Goal: Transaction & Acquisition: Register for event/course

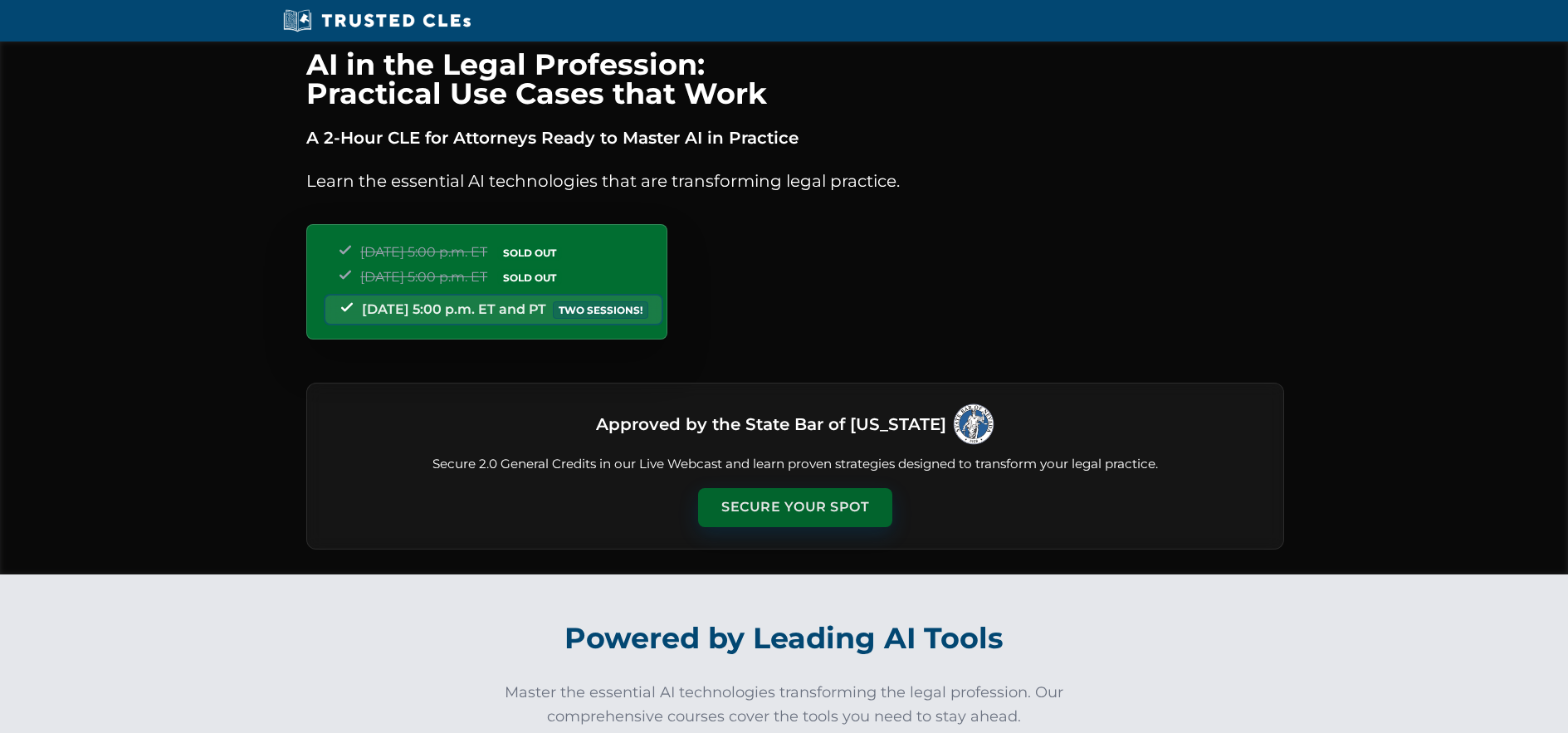
click at [773, 510] on button "Secure Your Spot" at bounding box center [794, 507] width 195 height 38
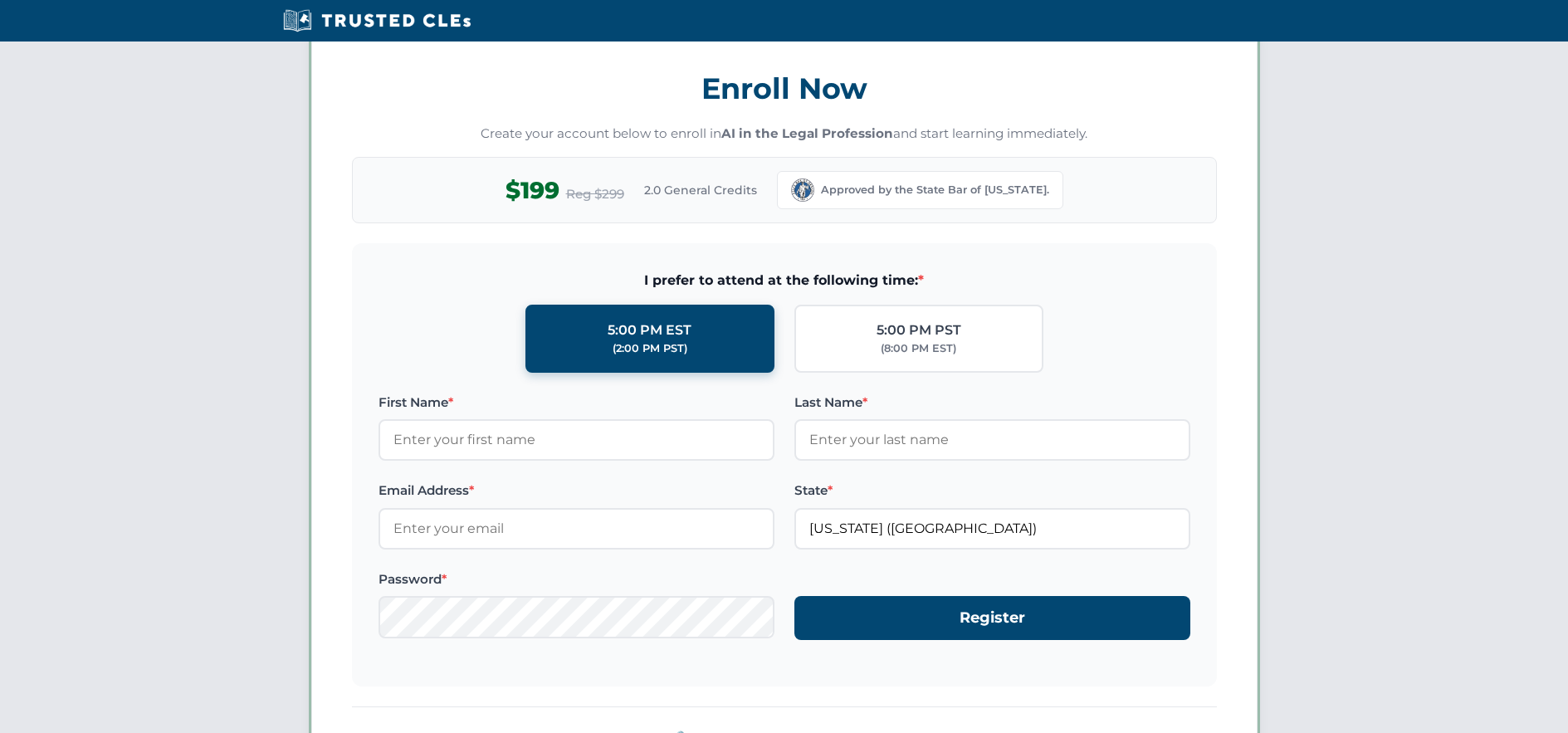
scroll to position [1439, 0]
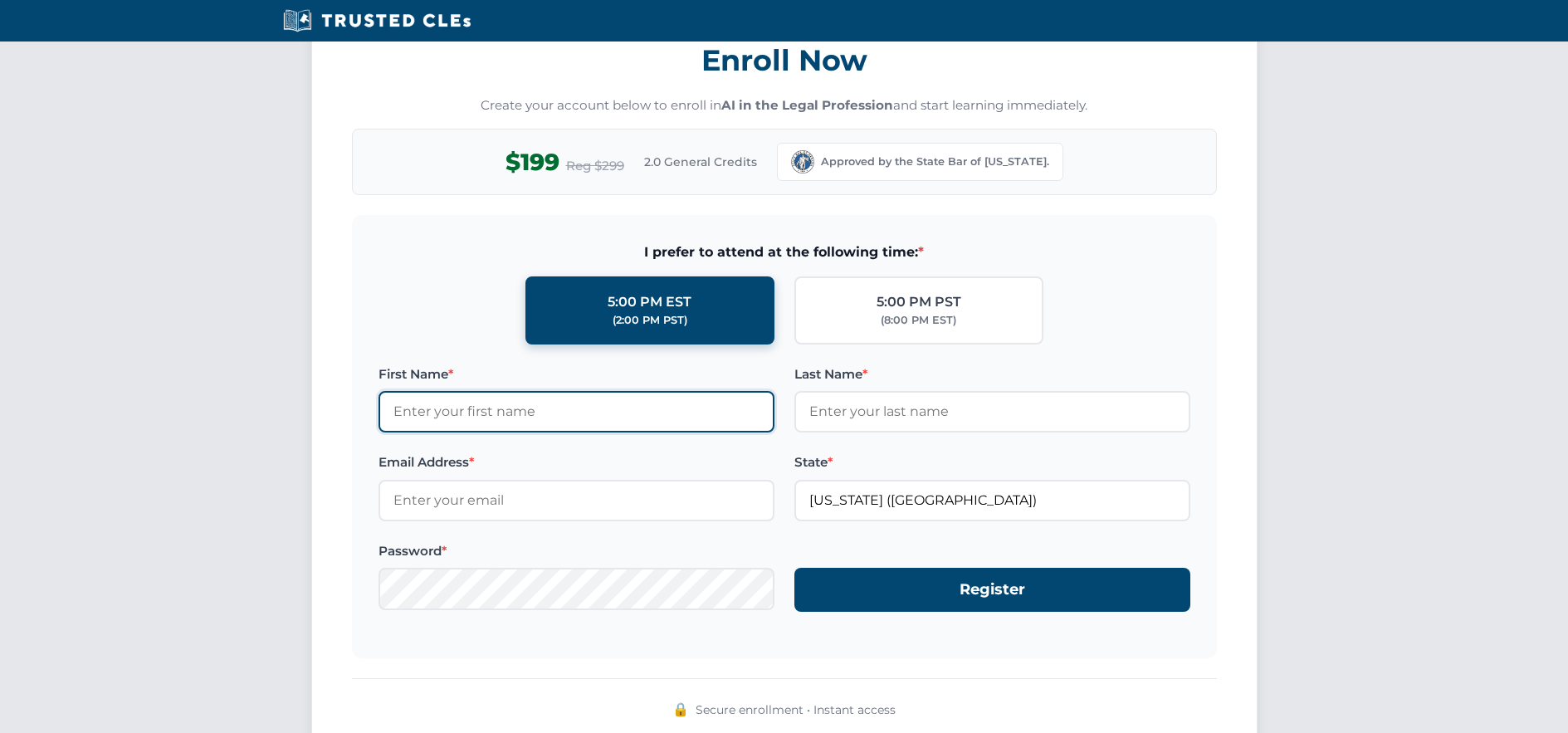
click at [457, 411] on input "First Name *" at bounding box center [576, 412] width 396 height 42
type input "Cheri"
type input "Hauer"
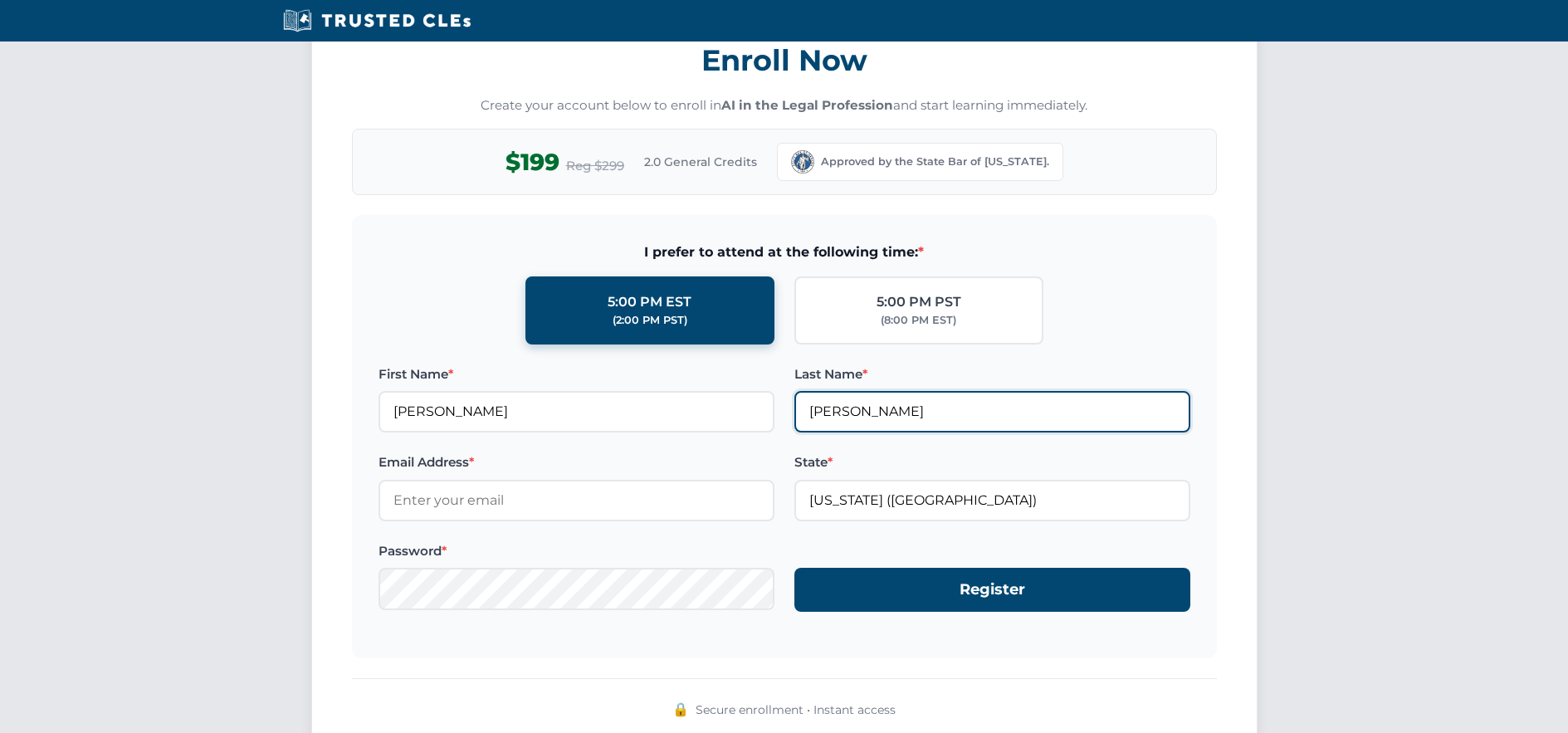
type input "chauer702@gmail.com"
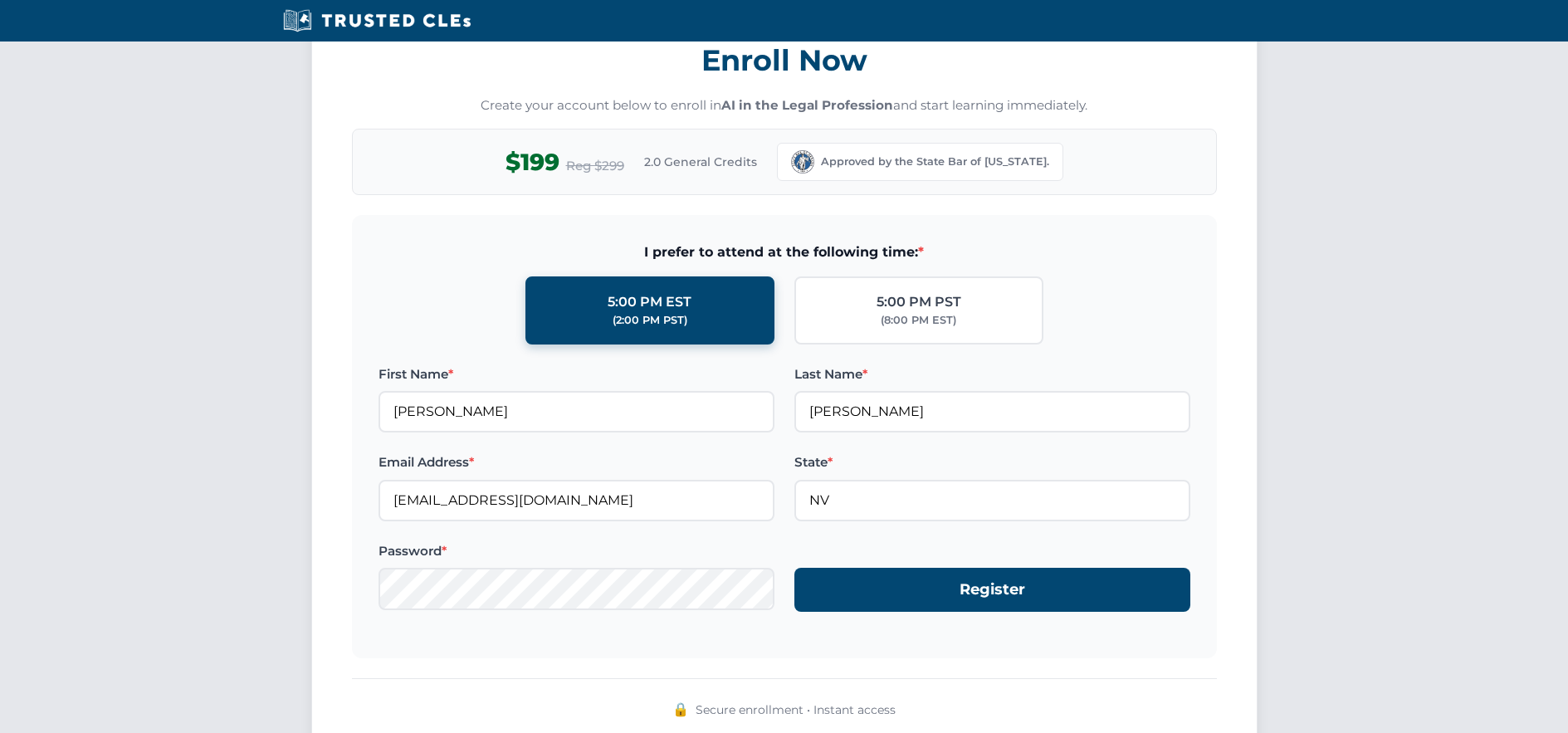
type input "Nevada (NV)"
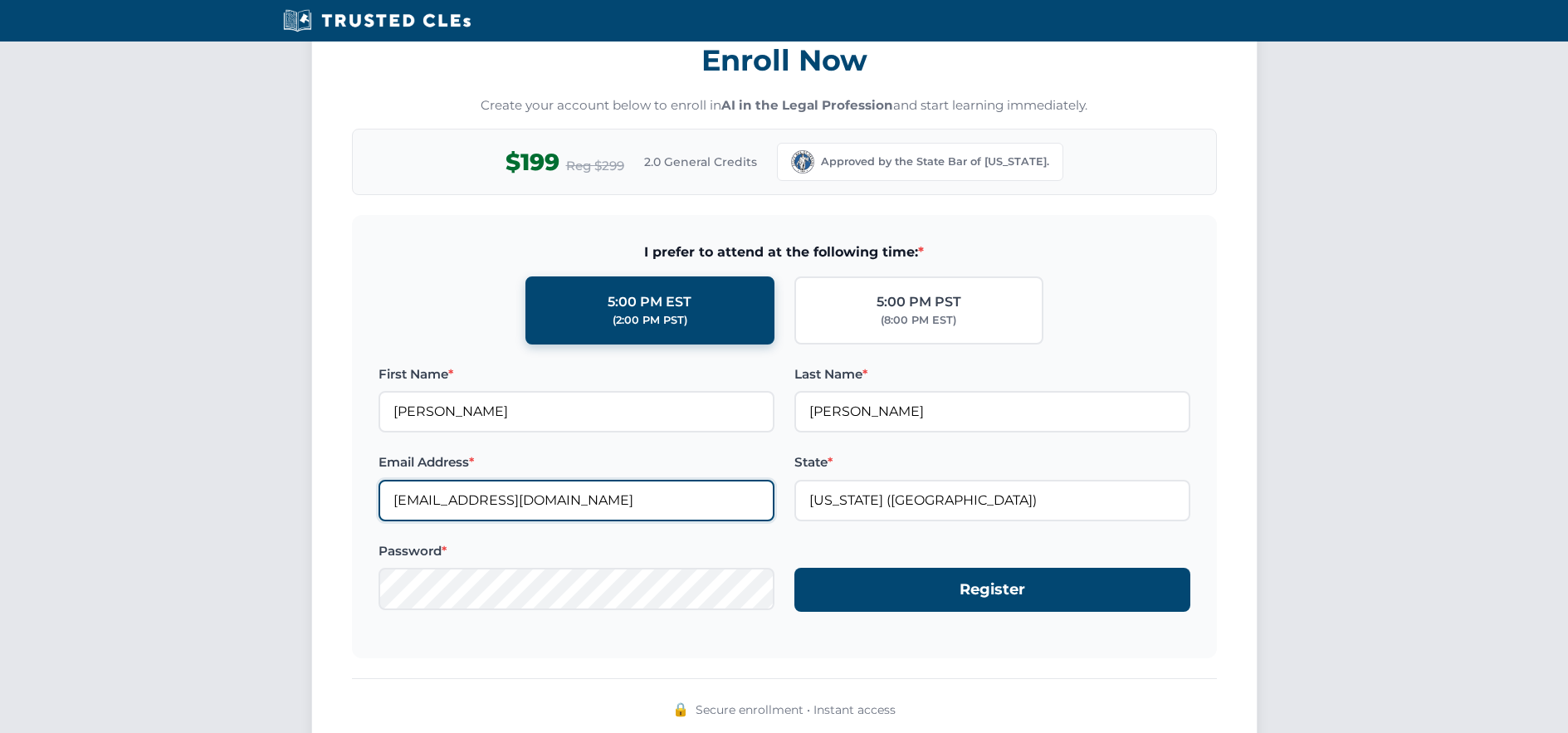
drag, startPoint x: 581, startPoint y: 498, endPoint x: 85, endPoint y: 488, distance: 496.1
click at [82, 487] on div "Enroll Now Create your account below to enroll in AI in the Legal Profession an…" at bounding box center [784, 389] width 1568 height 778
type input "cheri@hauerlawoffice.com"
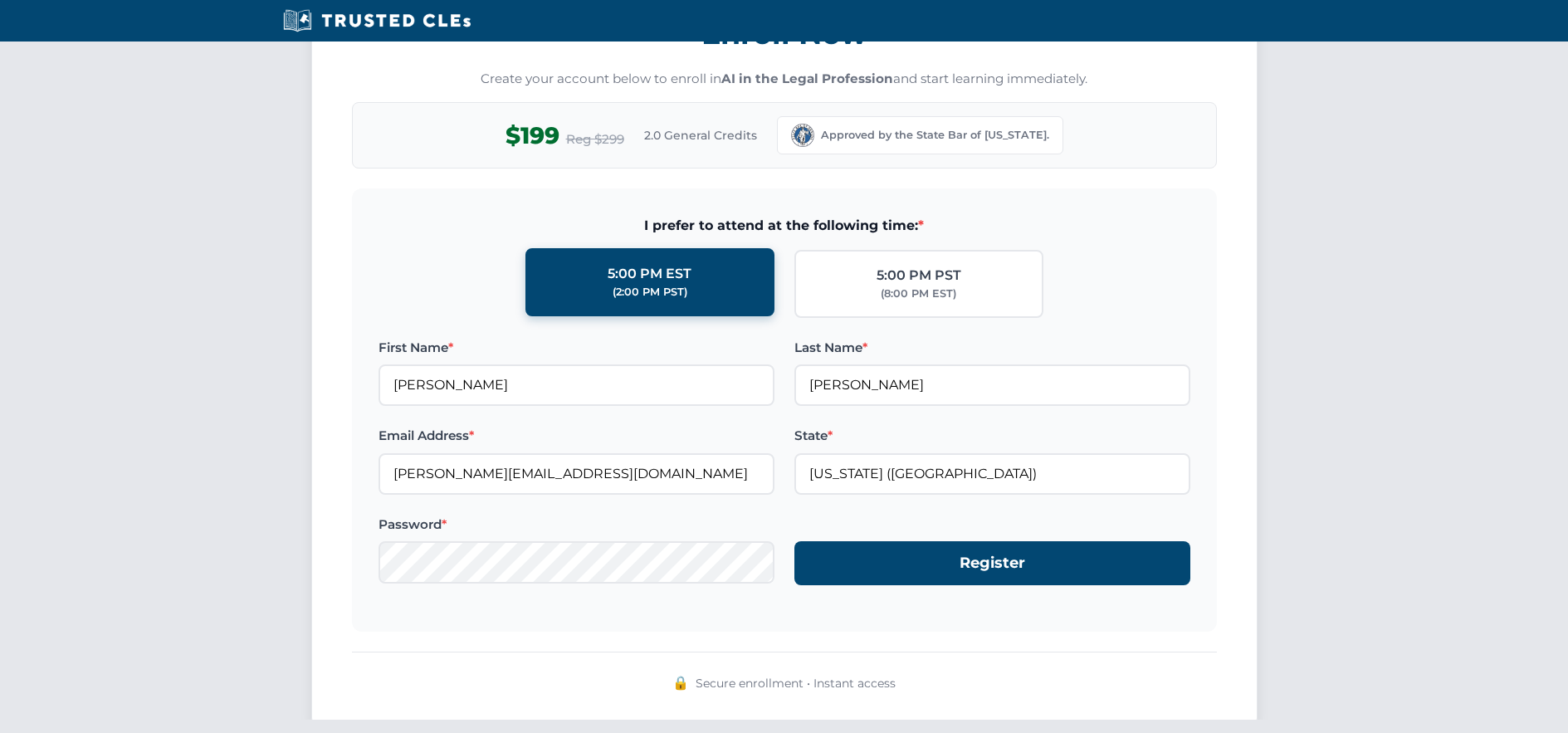
scroll to position [1518, 0]
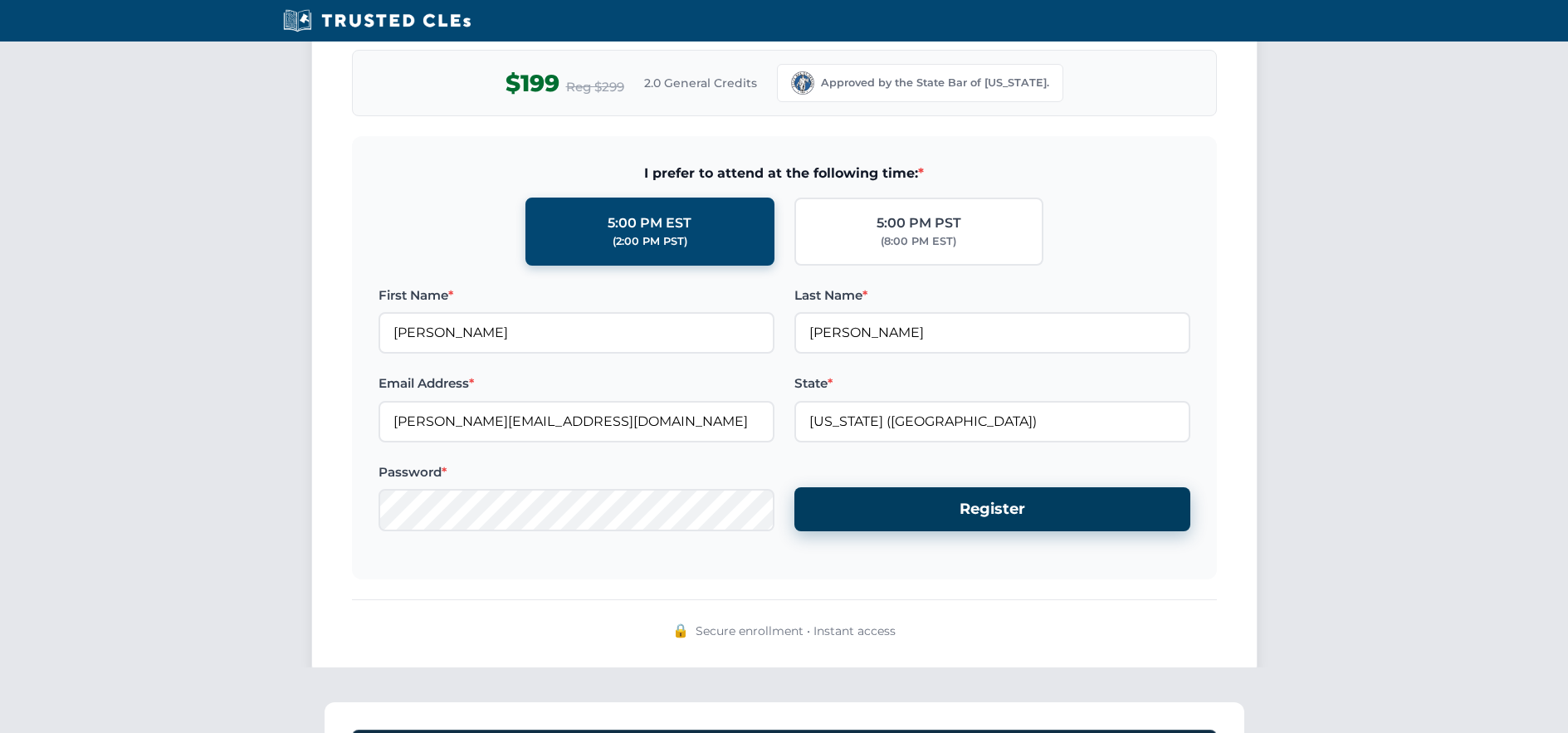
click at [998, 512] on button "Register" at bounding box center [993, 509] width 396 height 44
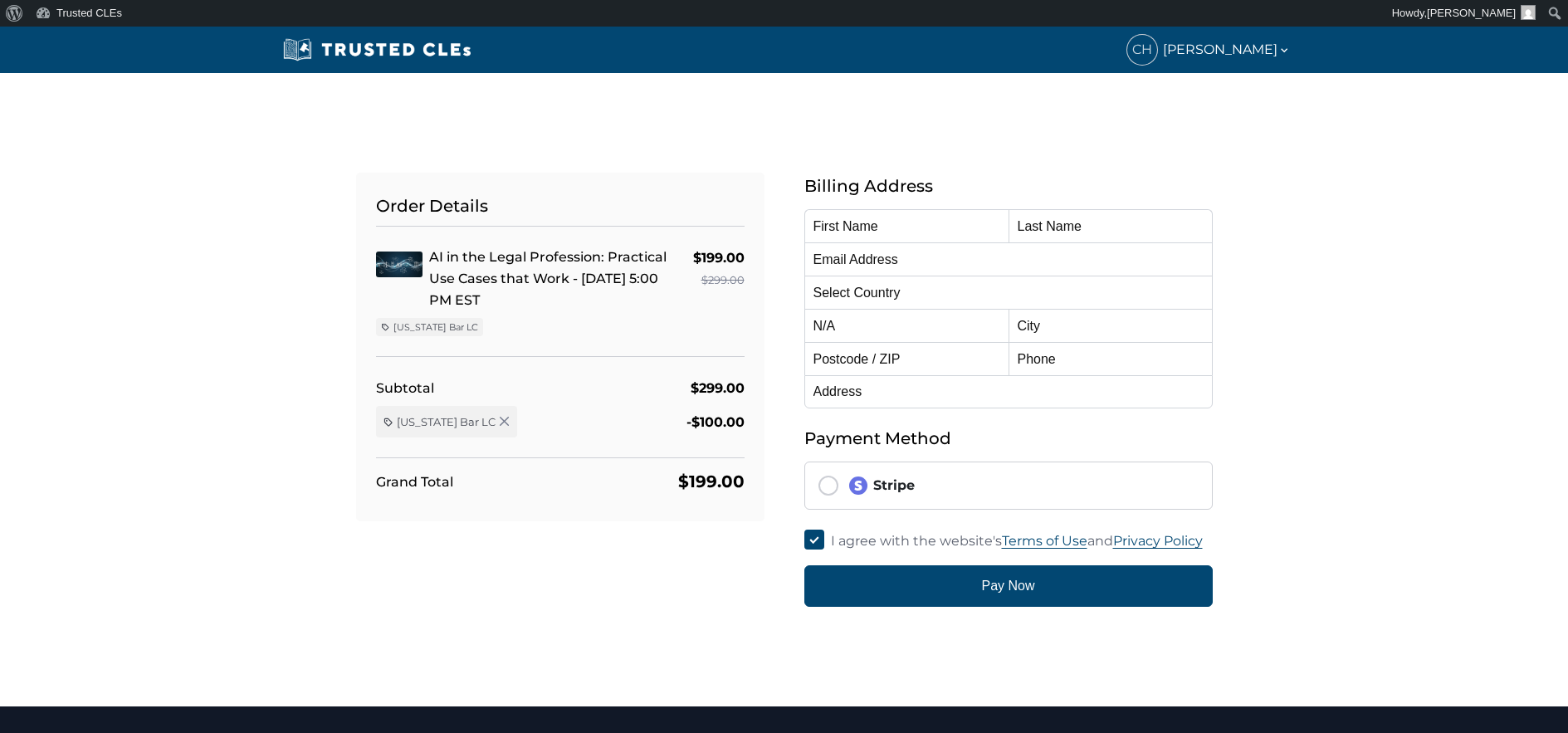
type input "Cheri"
type input "Hauer"
type input "cheri@hauerlawoffice.com"
select select "United States"
radio input "true"
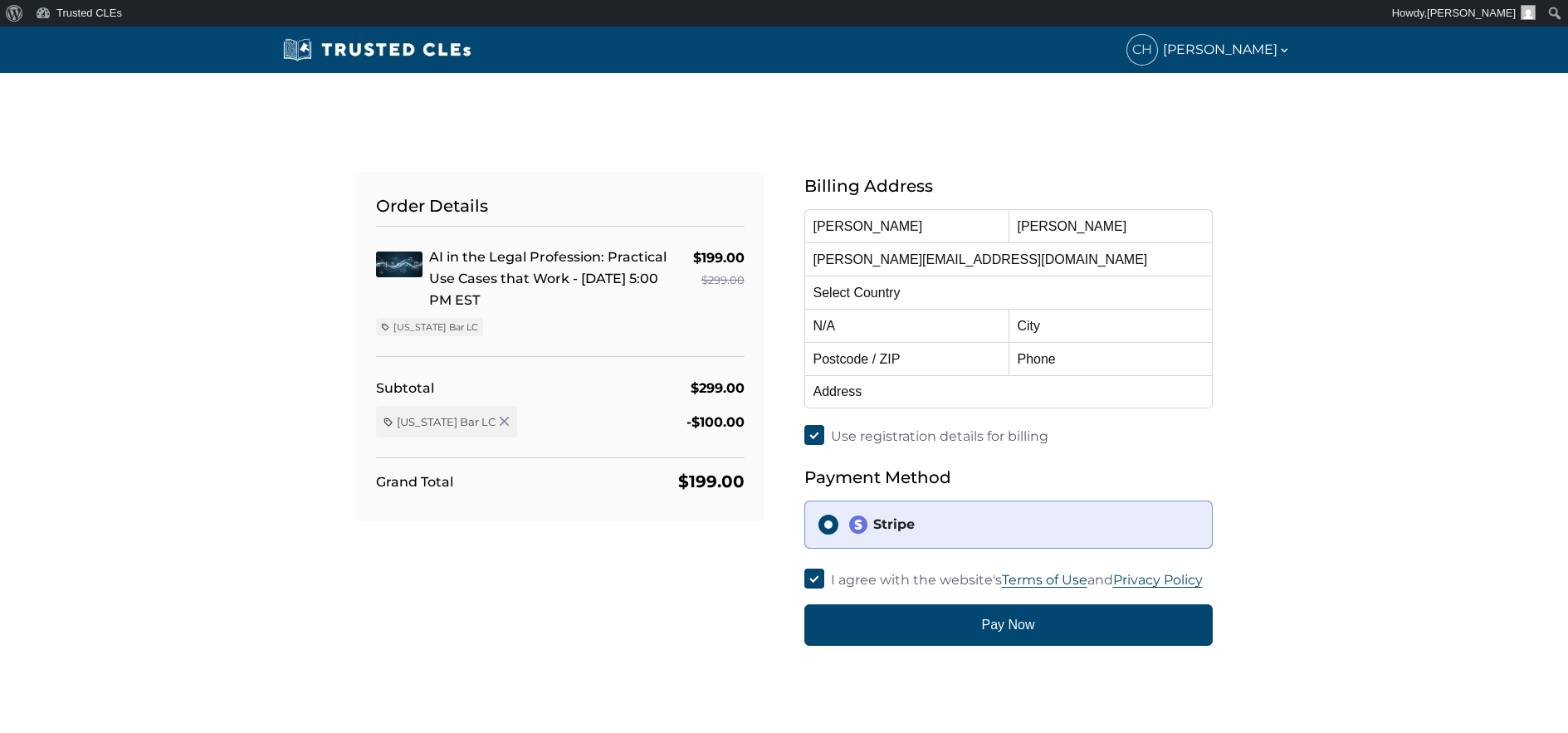
select select "[US_STATE]"
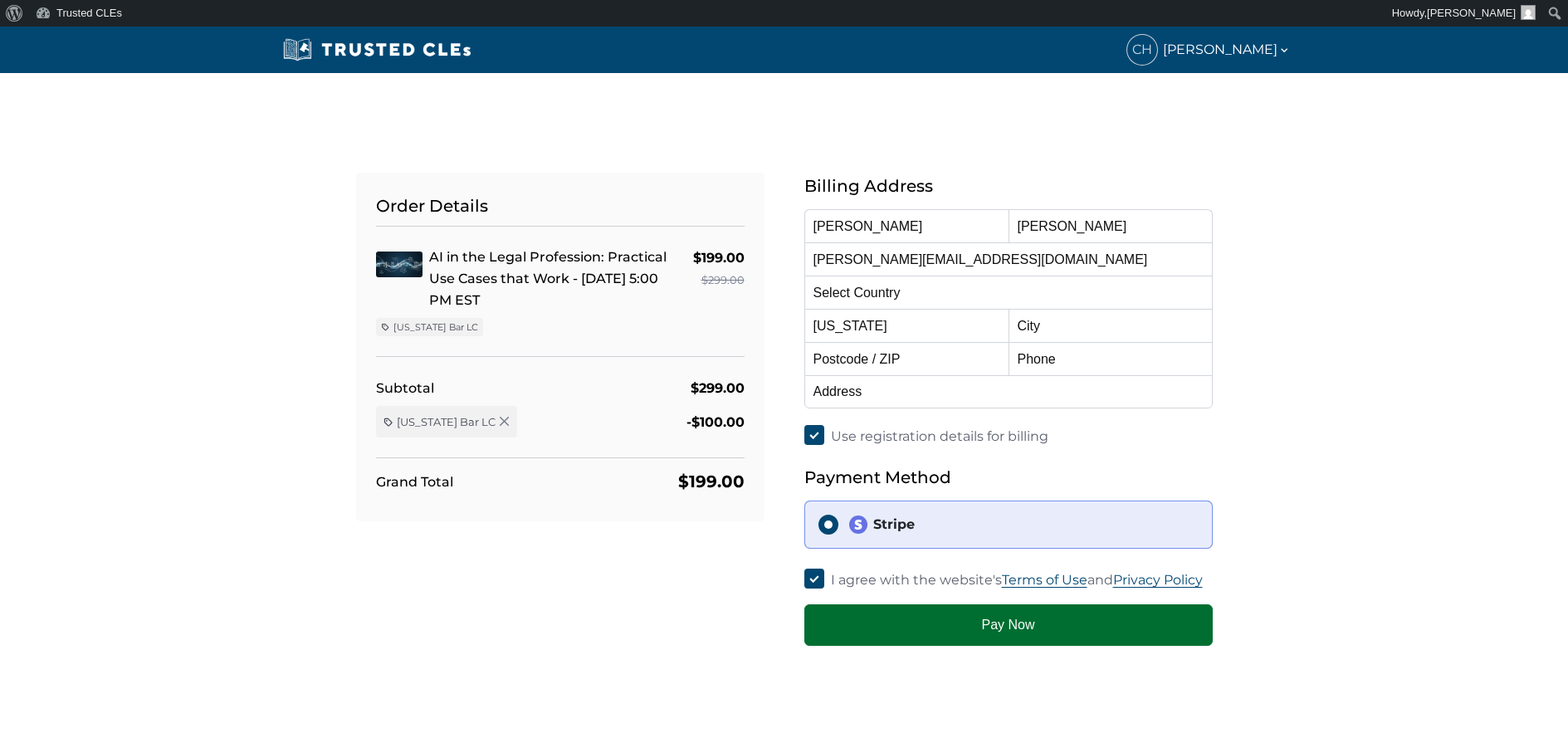
click at [1001, 627] on button "Pay Now" at bounding box center [1008, 625] width 408 height 42
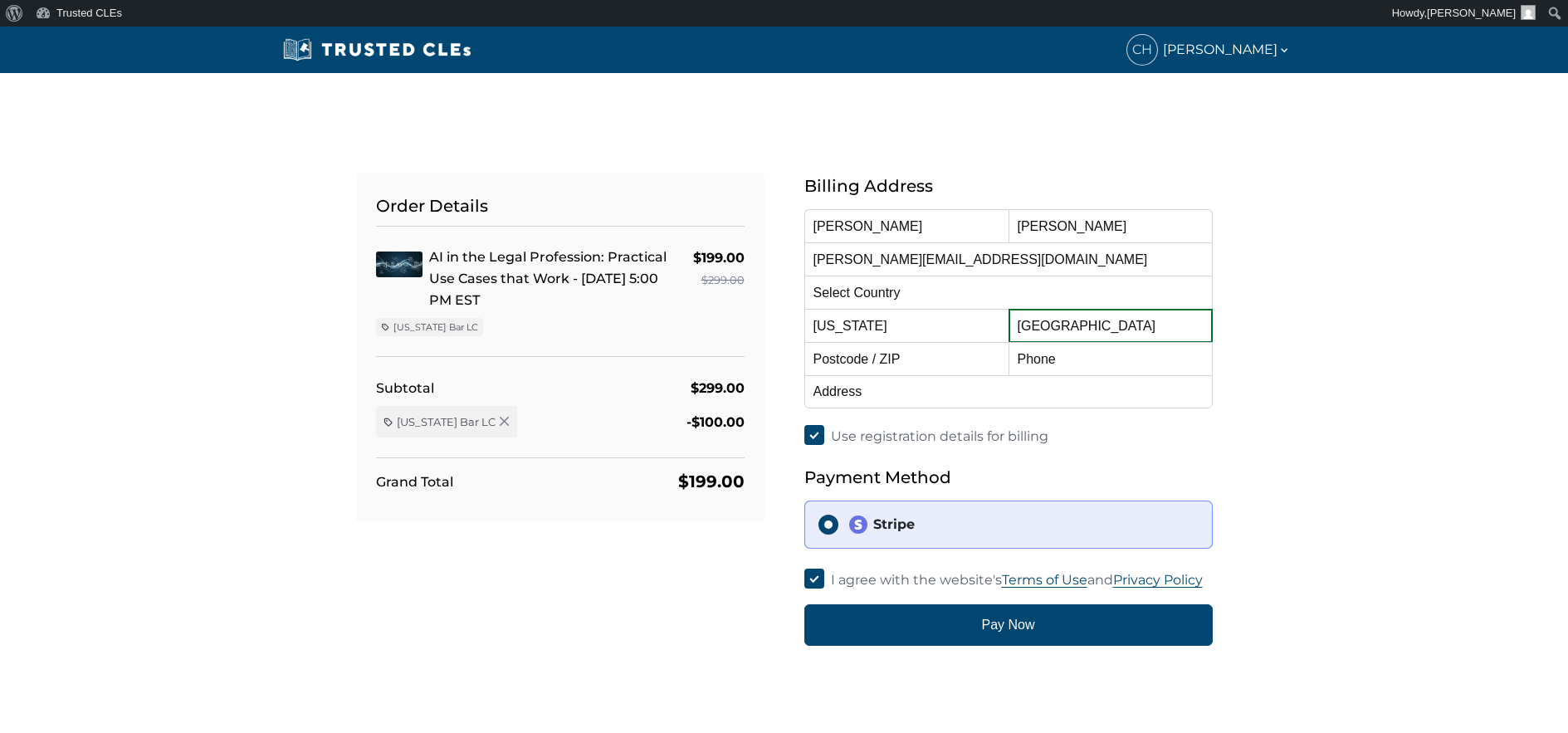
type input "Las Vegas"
click at [874, 361] on input "text" at bounding box center [907, 358] width 204 height 33
type input "89138"
click at [1110, 364] on input "text" at bounding box center [1110, 358] width 204 height 33
type input "7024661750"
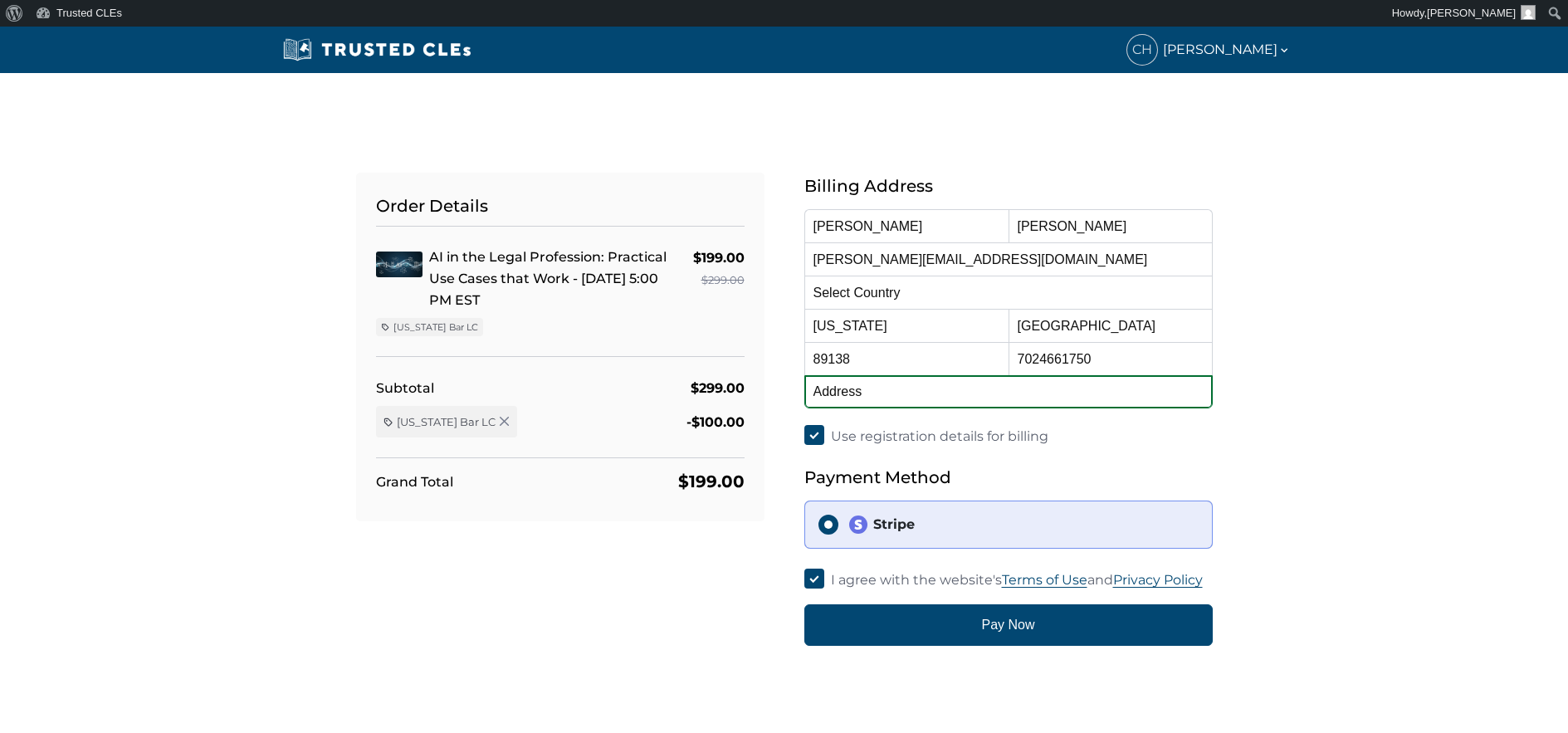
type input "8430 W Lake Mead Blvd., #105"
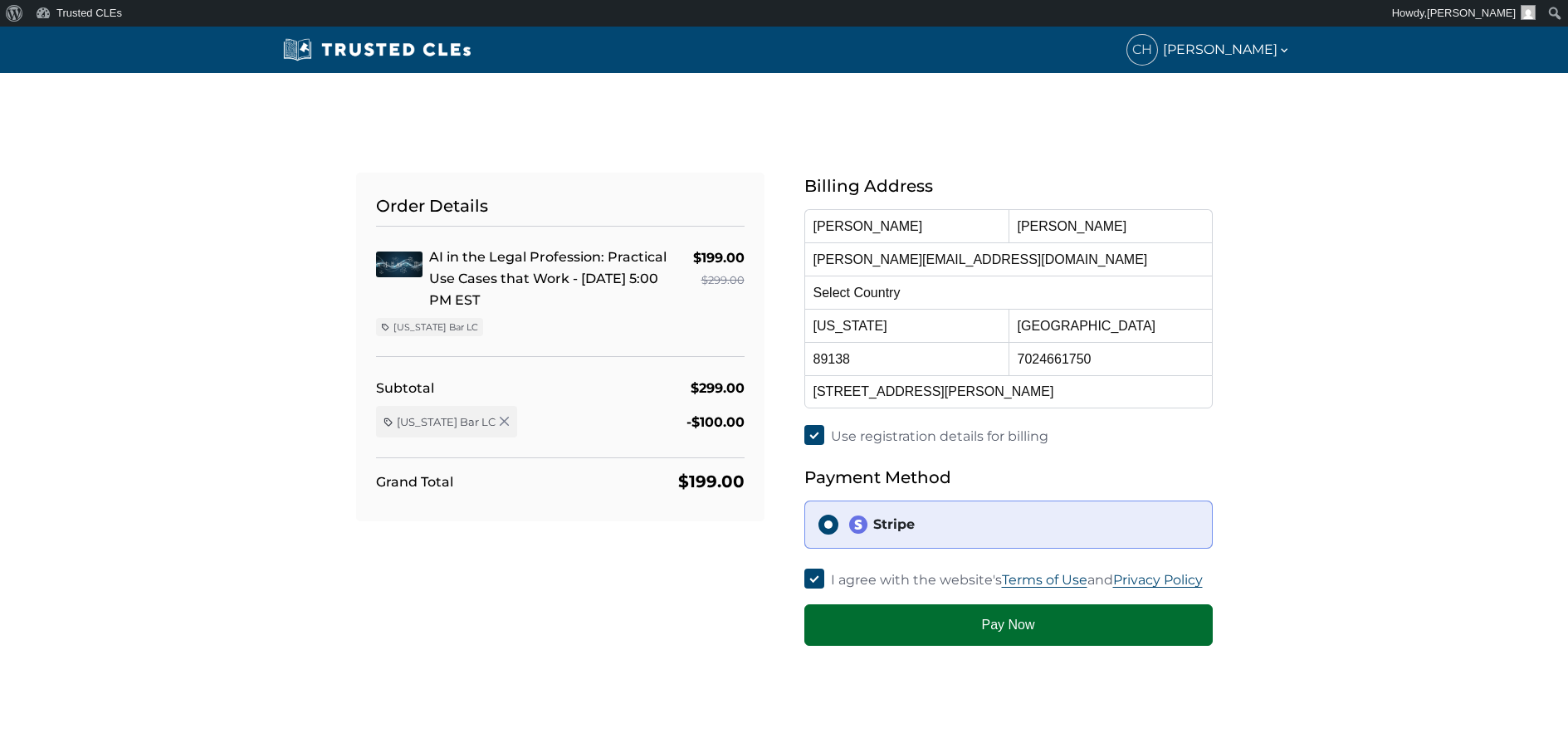
click at [998, 623] on button "Pay Now" at bounding box center [1008, 625] width 408 height 42
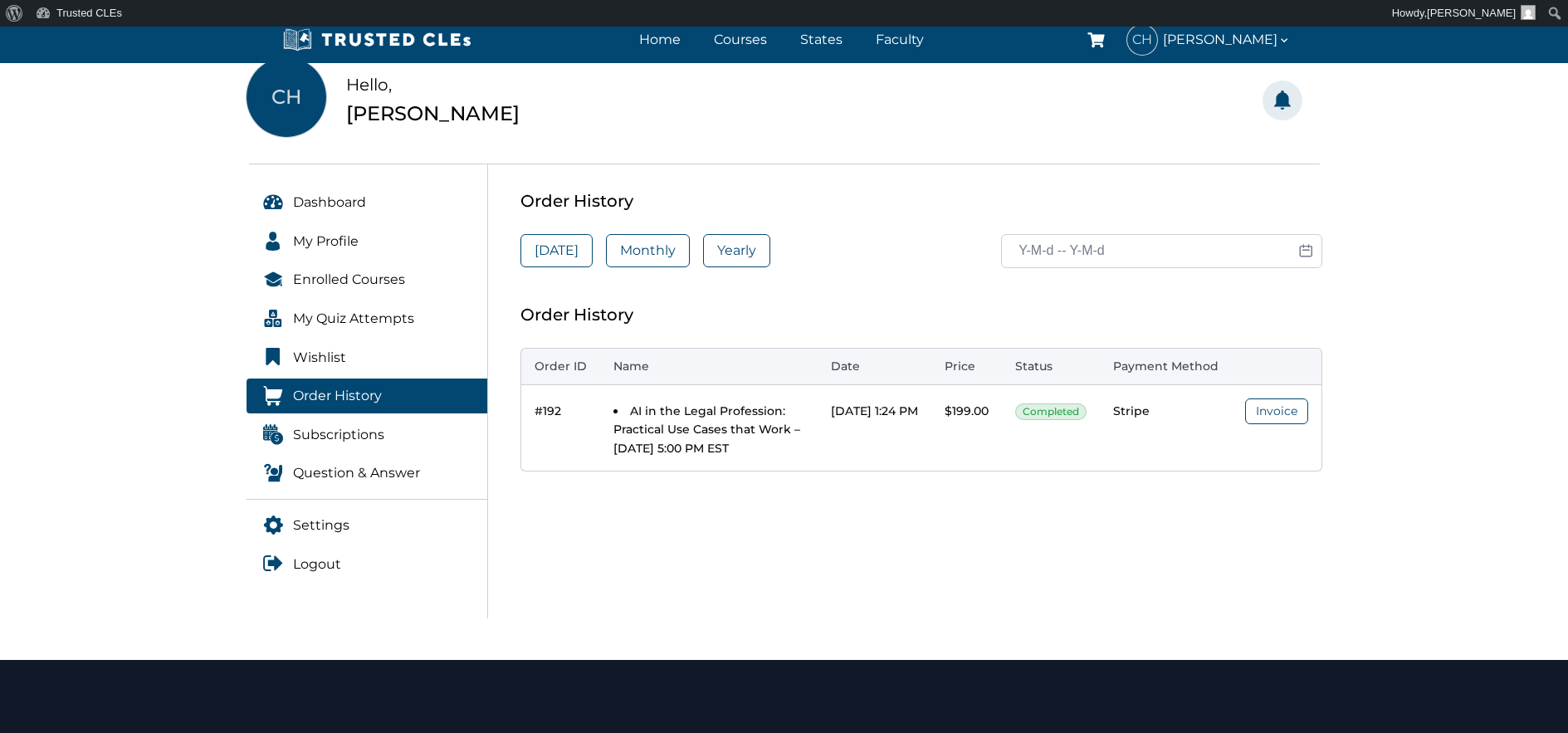
scroll to position [95, 0]
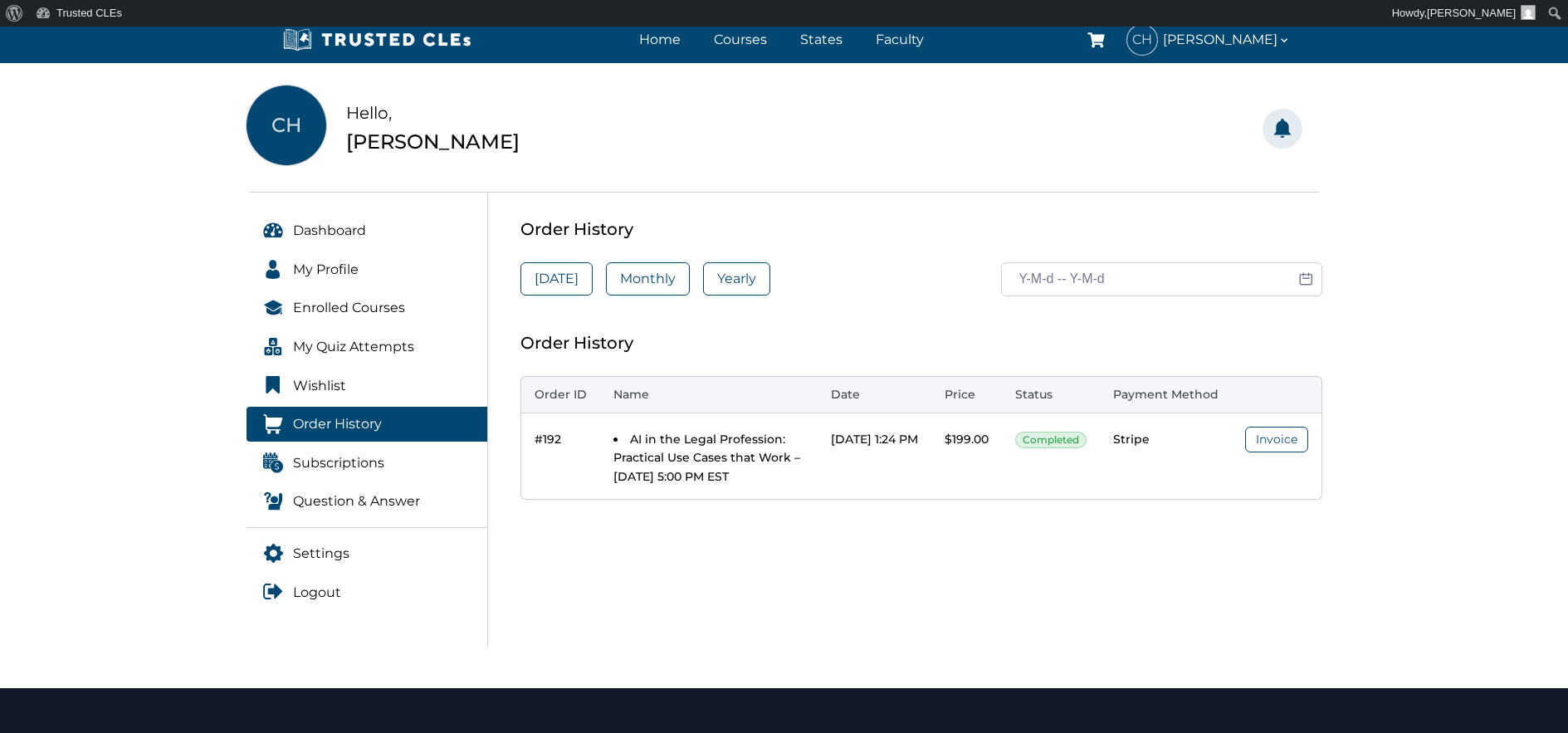
click at [647, 468] on li "AI in the Legal Profession: Practical Use Cases that Work – [DATE] 5:00 PM EST" at bounding box center [708, 457] width 191 height 55
click at [316, 303] on span "Enrolled Courses" at bounding box center [349, 308] width 112 height 22
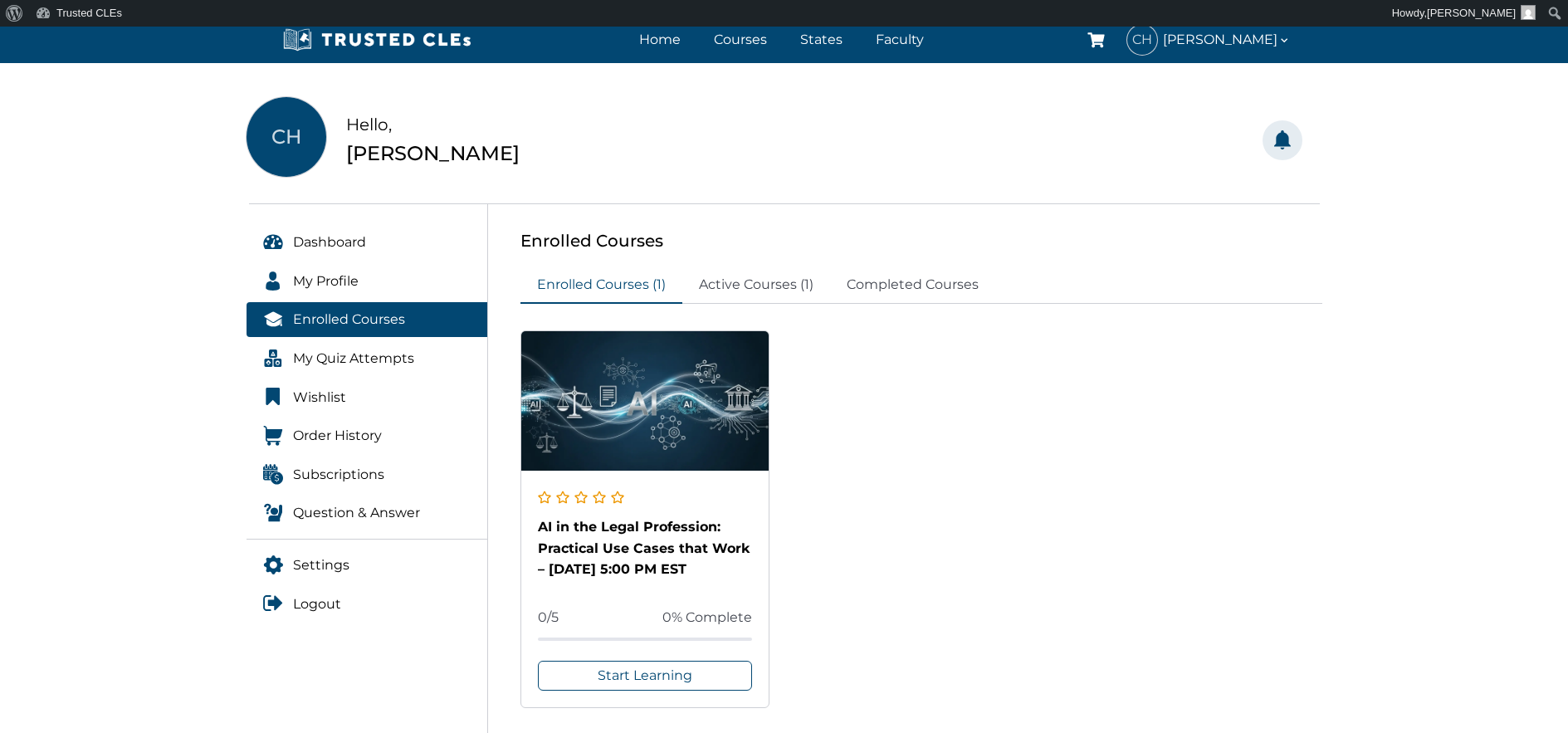
scroll to position [130, 0]
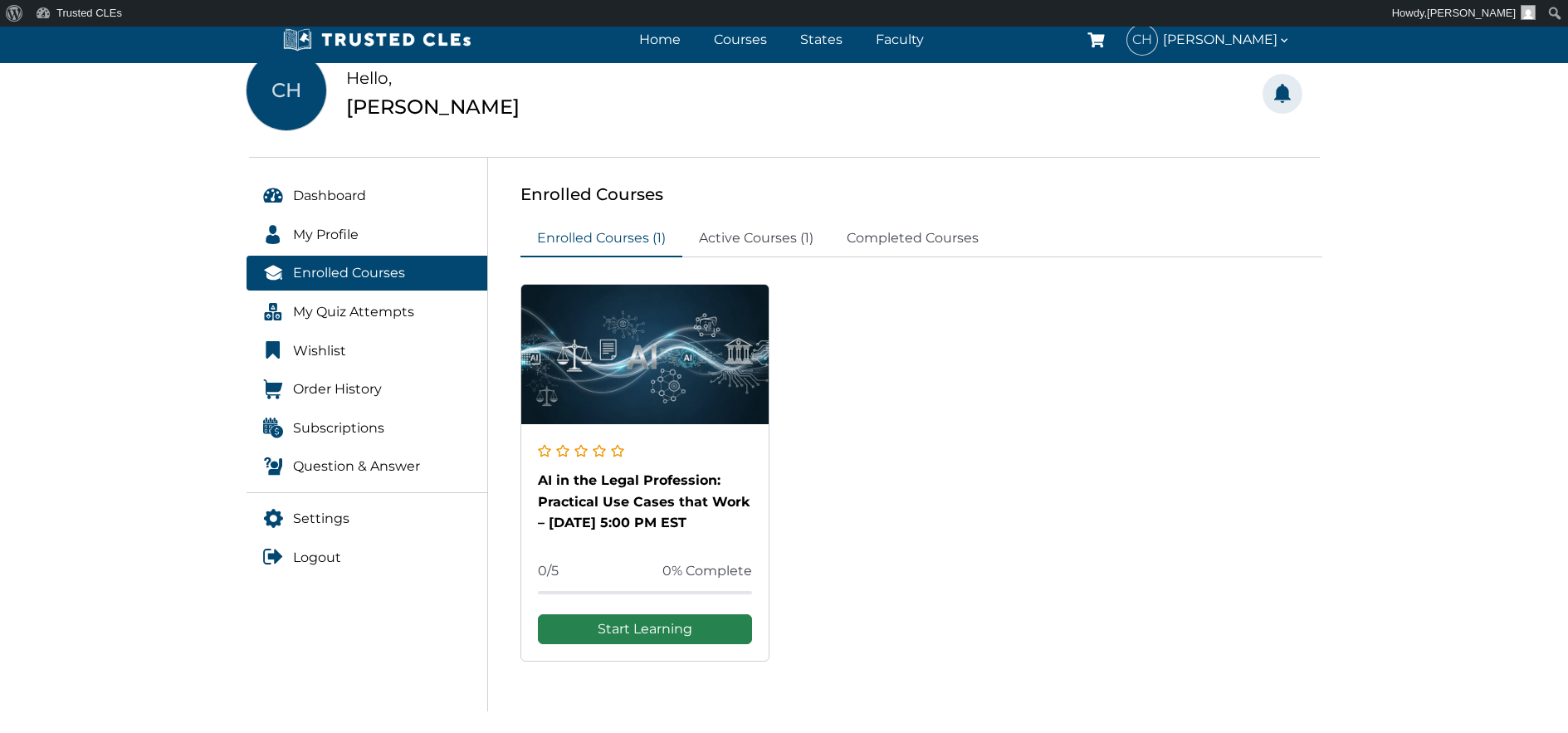
click at [611, 630] on link "Start Learning" at bounding box center [645, 629] width 215 height 30
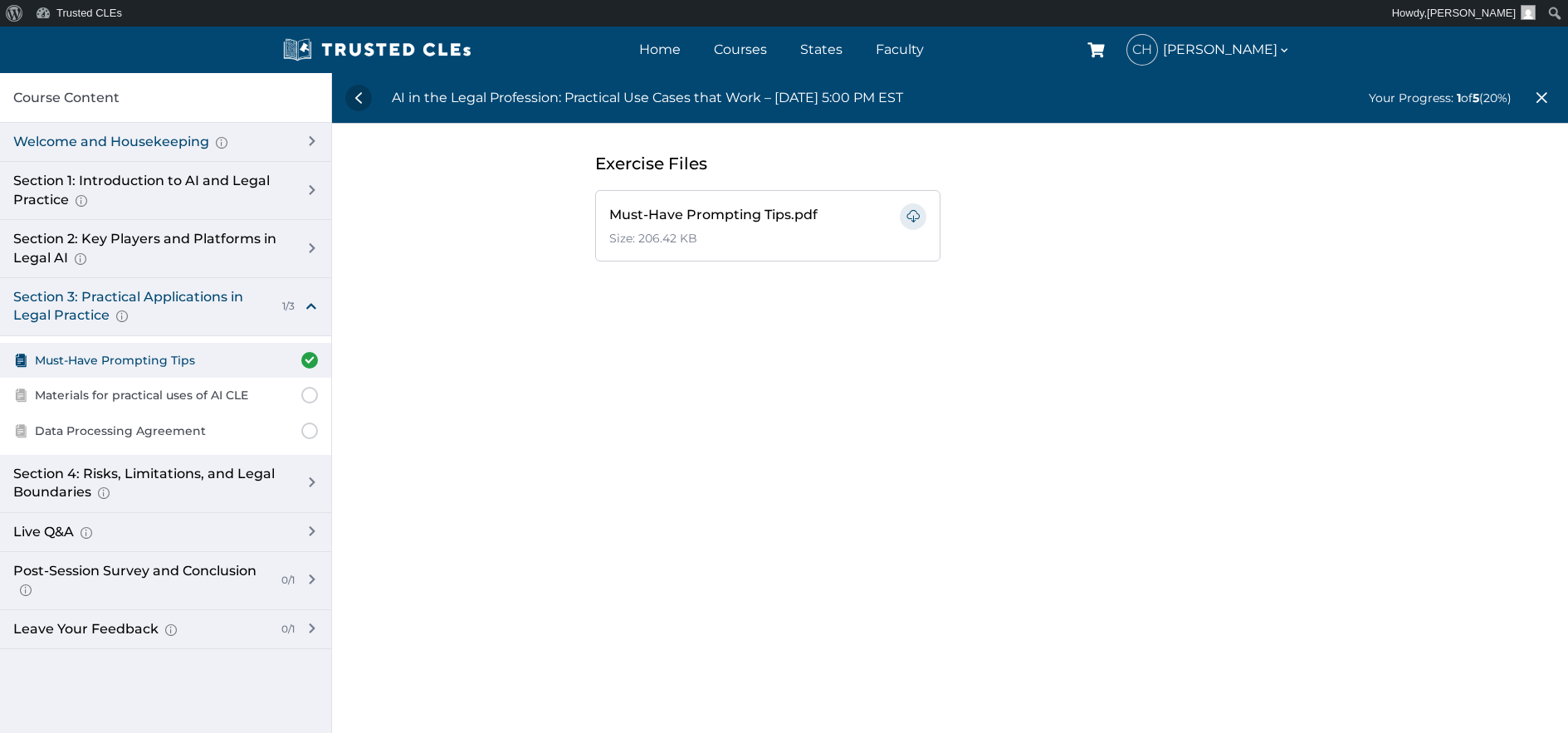
click at [156, 142] on div "Welcome and Housekeeping Introduction of presenters and overview of course stru…" at bounding box center [151, 142] width 275 height 18
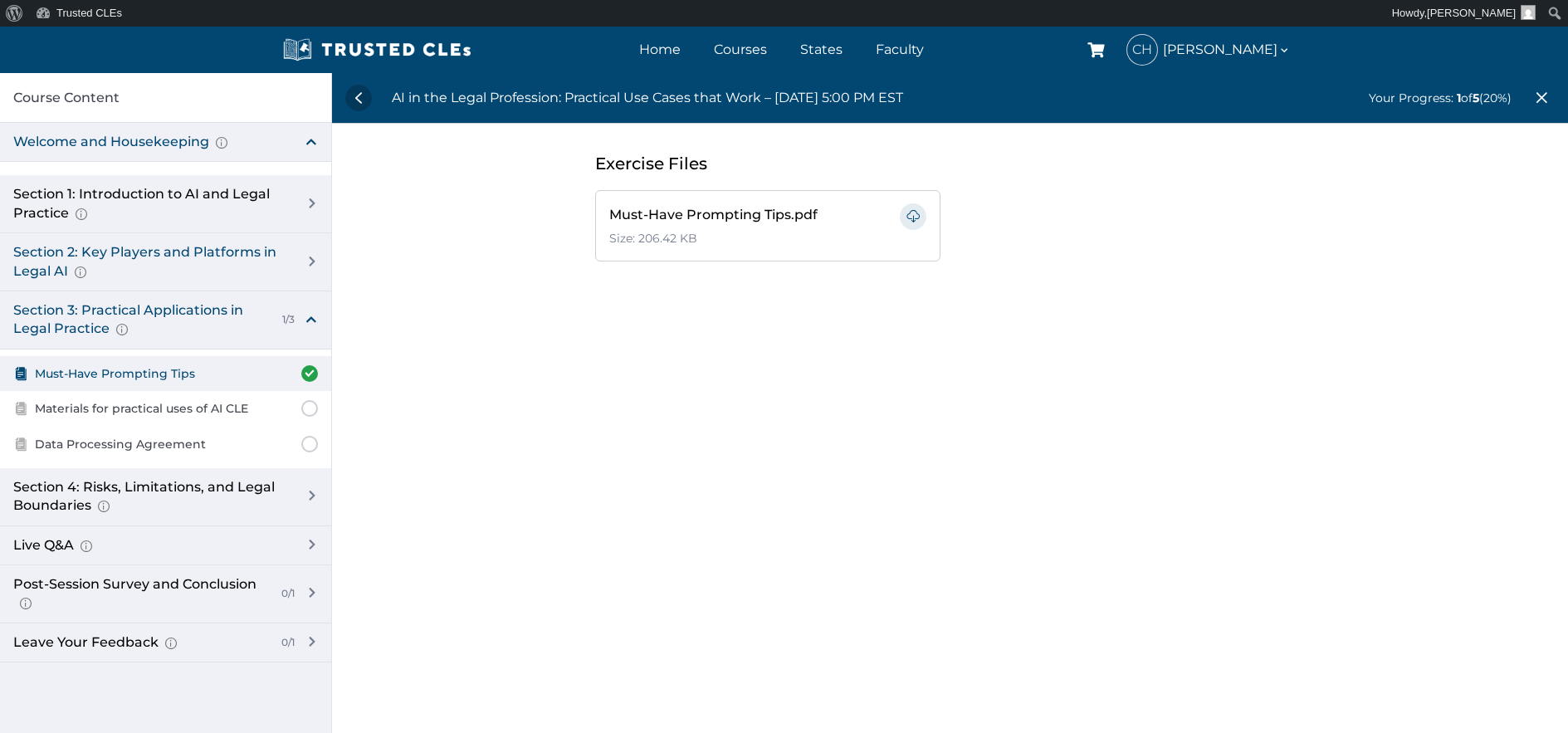
click at [108, 252] on div "Section 2: Key Players and Platforms in Legal AI Overview of Popular Generative…" at bounding box center [151, 262] width 275 height 37
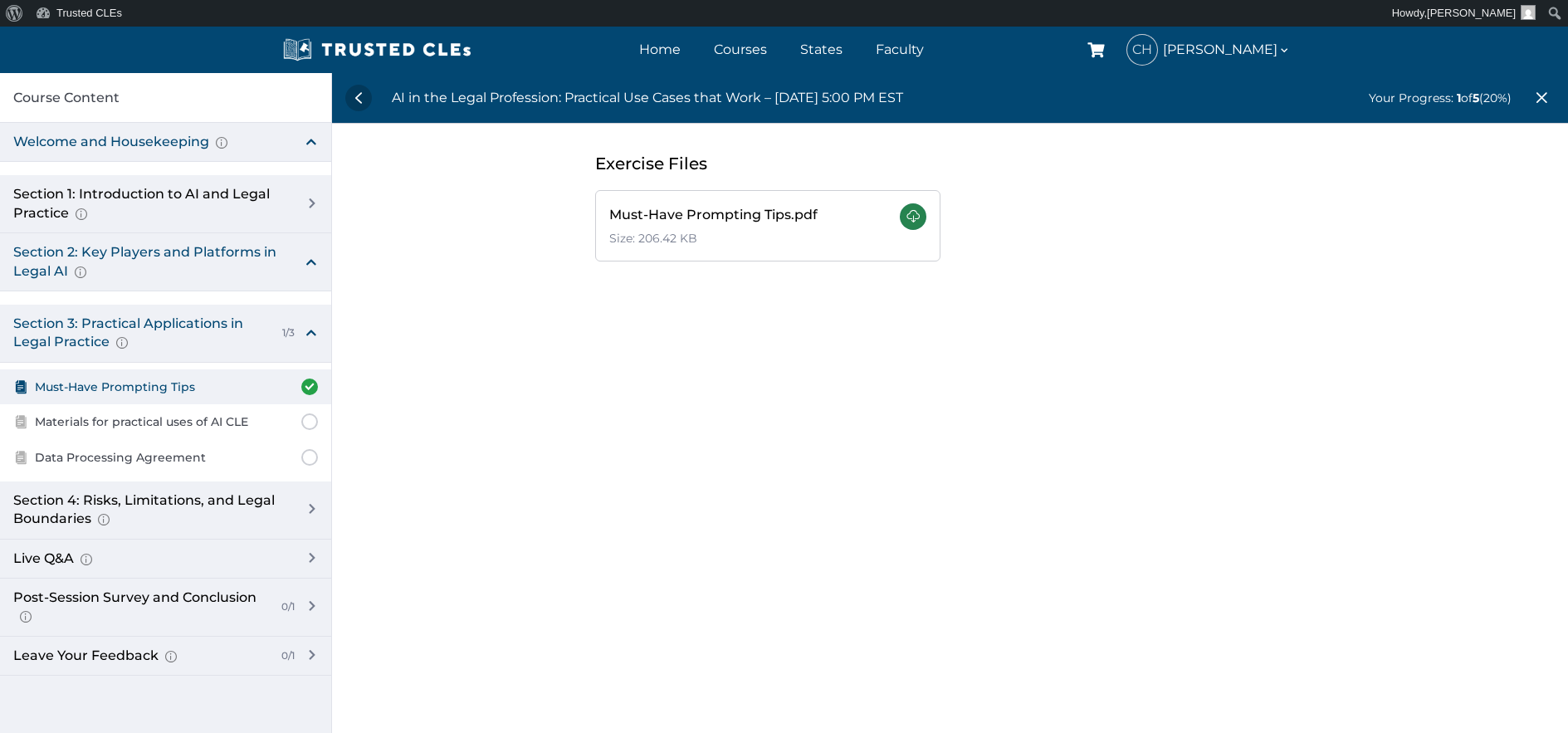
click at [908, 211] on link at bounding box center [912, 216] width 26 height 26
click at [105, 424] on span "Materials for practical uses of AI CLE" at bounding box center [142, 422] width 214 height 18
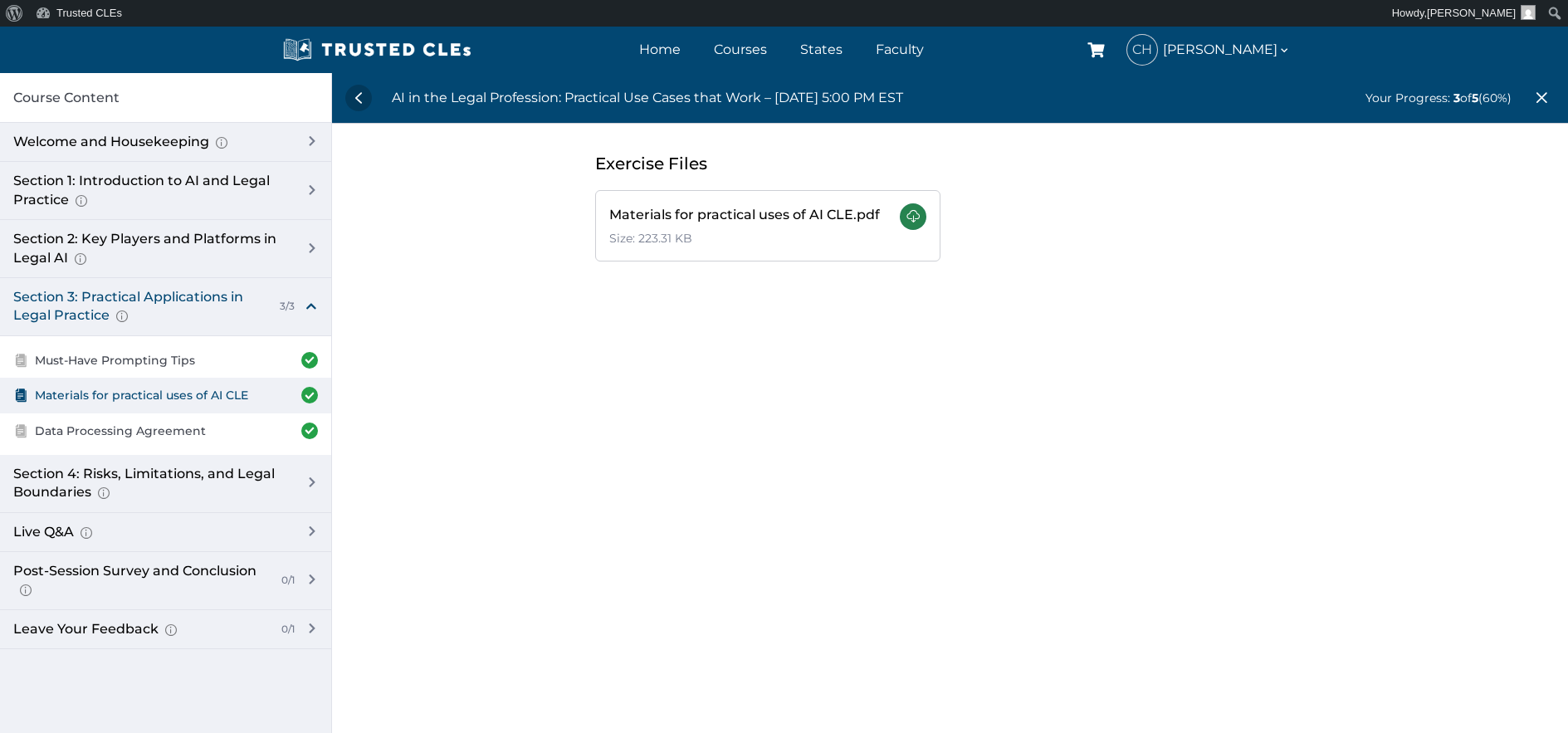
click at [910, 214] on link at bounding box center [912, 216] width 26 height 26
click at [359, 101] on link at bounding box center [358, 98] width 26 height 26
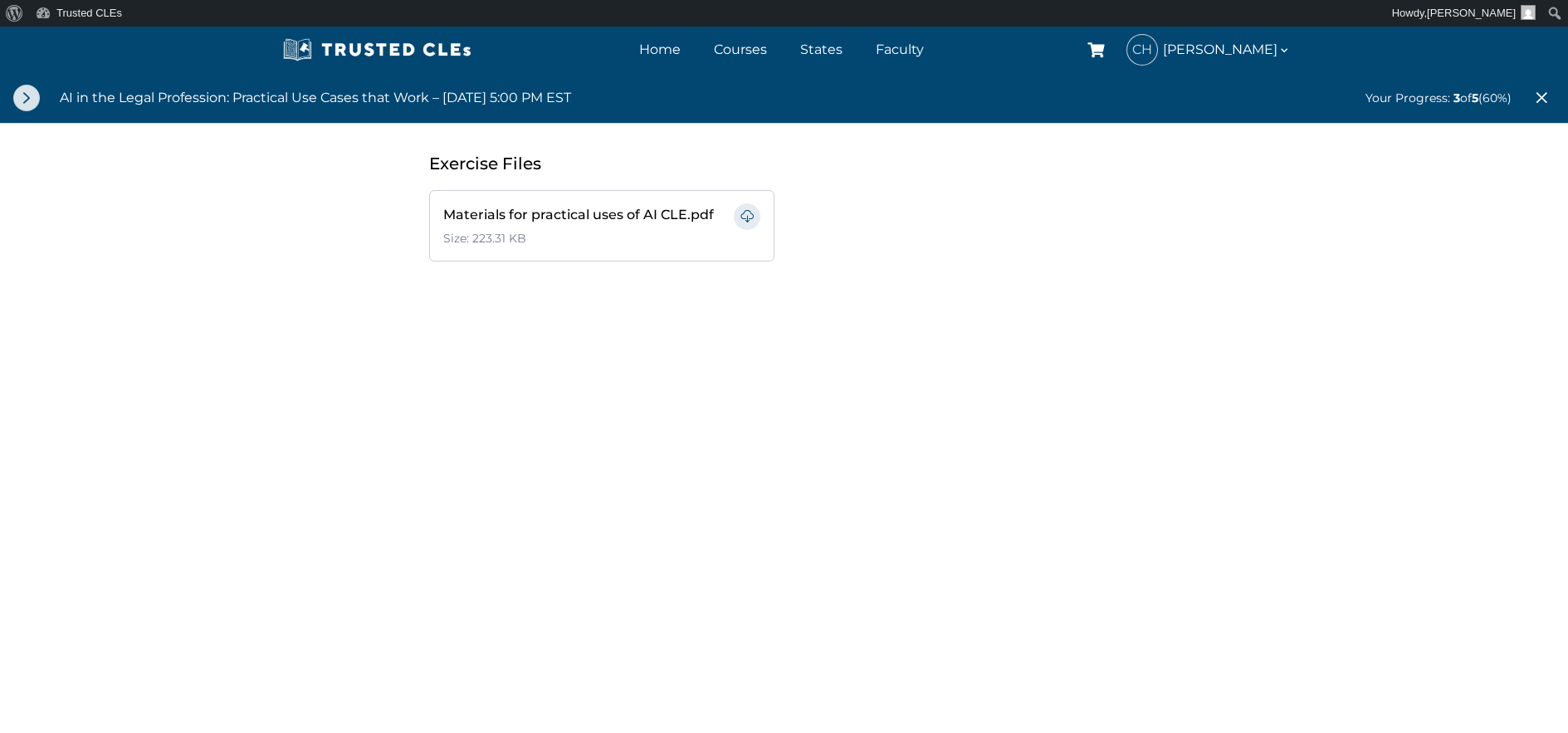
click at [25, 101] on link at bounding box center [26, 98] width 26 height 26
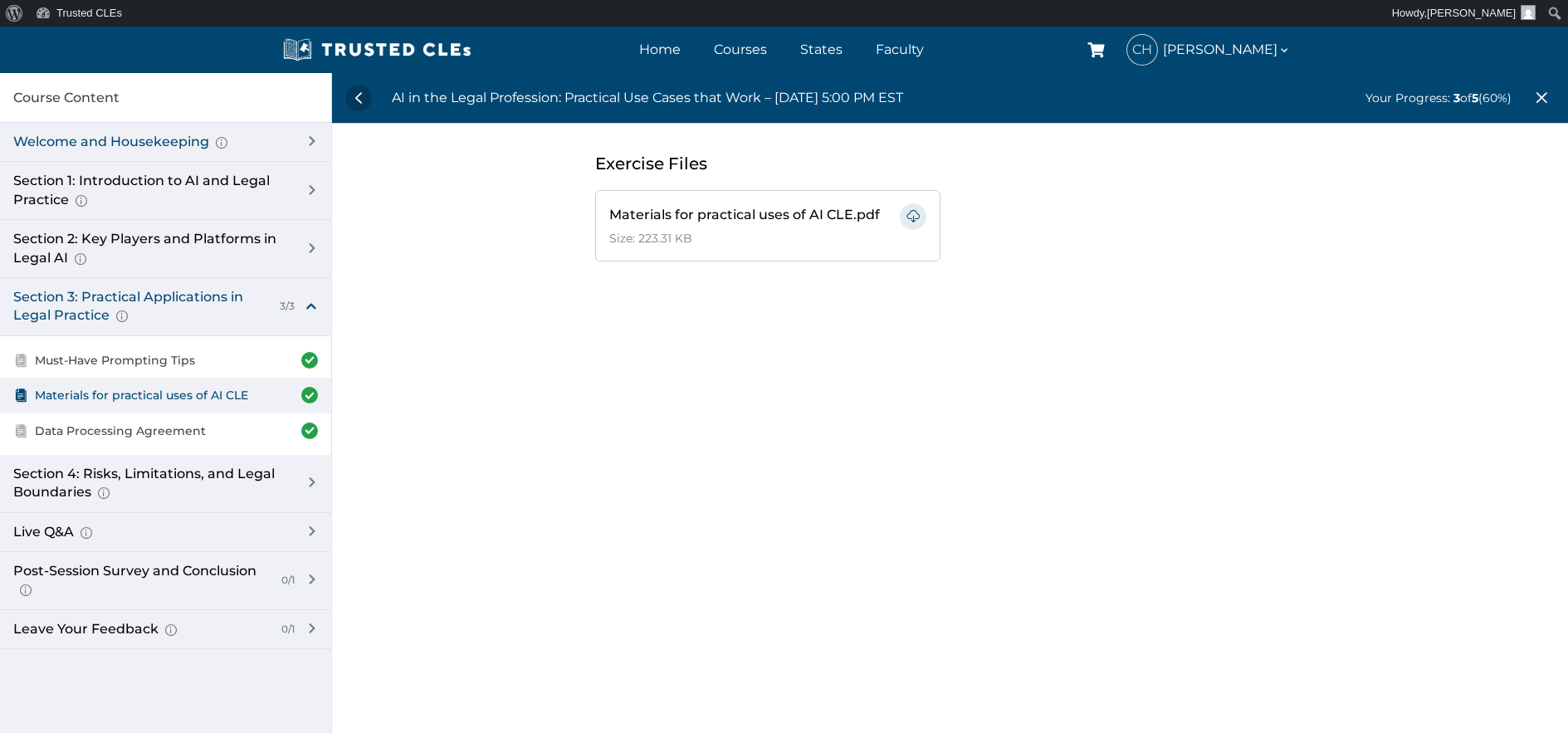
click at [29, 140] on div "Welcome and Housekeeping Introduction of presenters and overview of course stru…" at bounding box center [151, 142] width 275 height 18
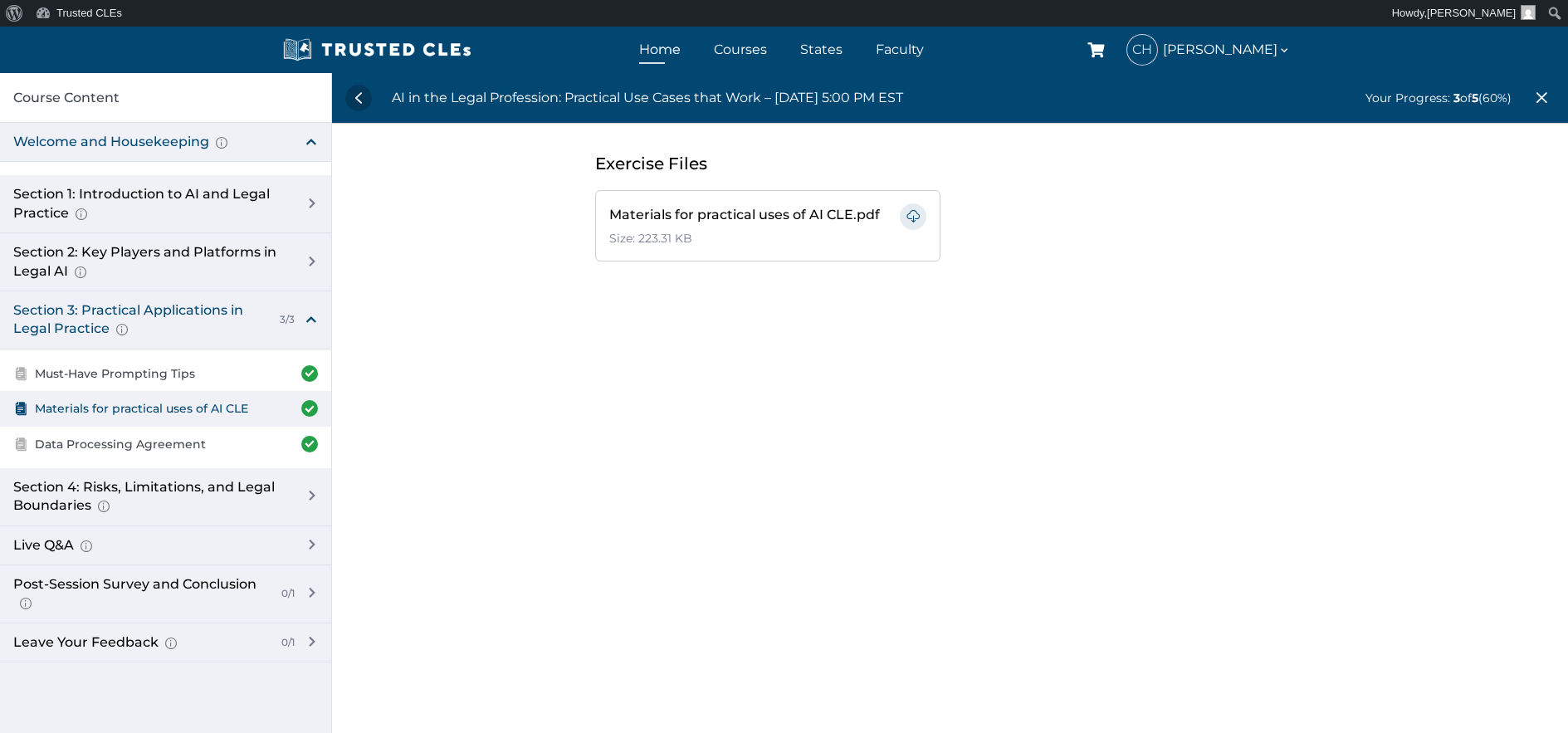
click at [682, 44] on link "Home" at bounding box center [660, 49] width 50 height 24
